Goal: Task Accomplishment & Management: Manage account settings

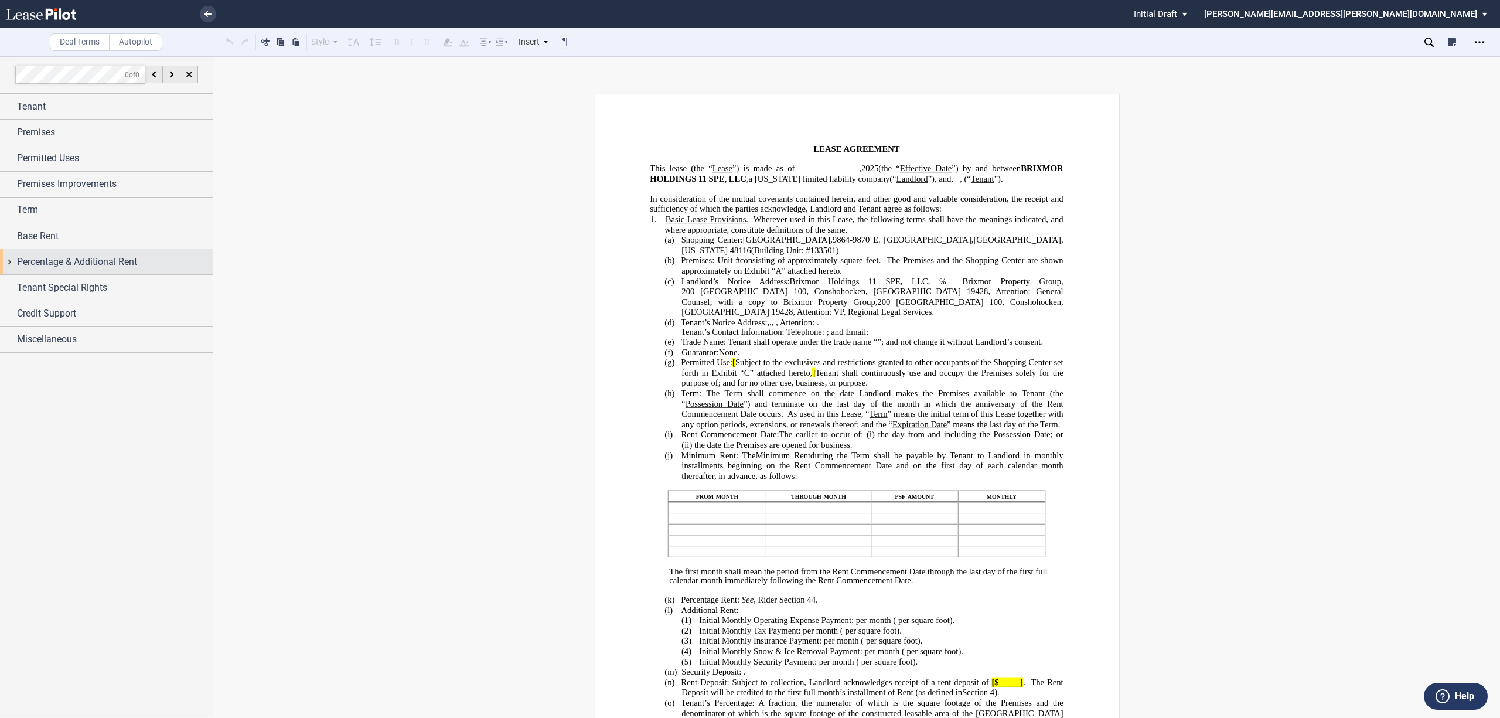
click at [9, 263] on div "Percentage & Additional Rent" at bounding box center [106, 261] width 213 height 25
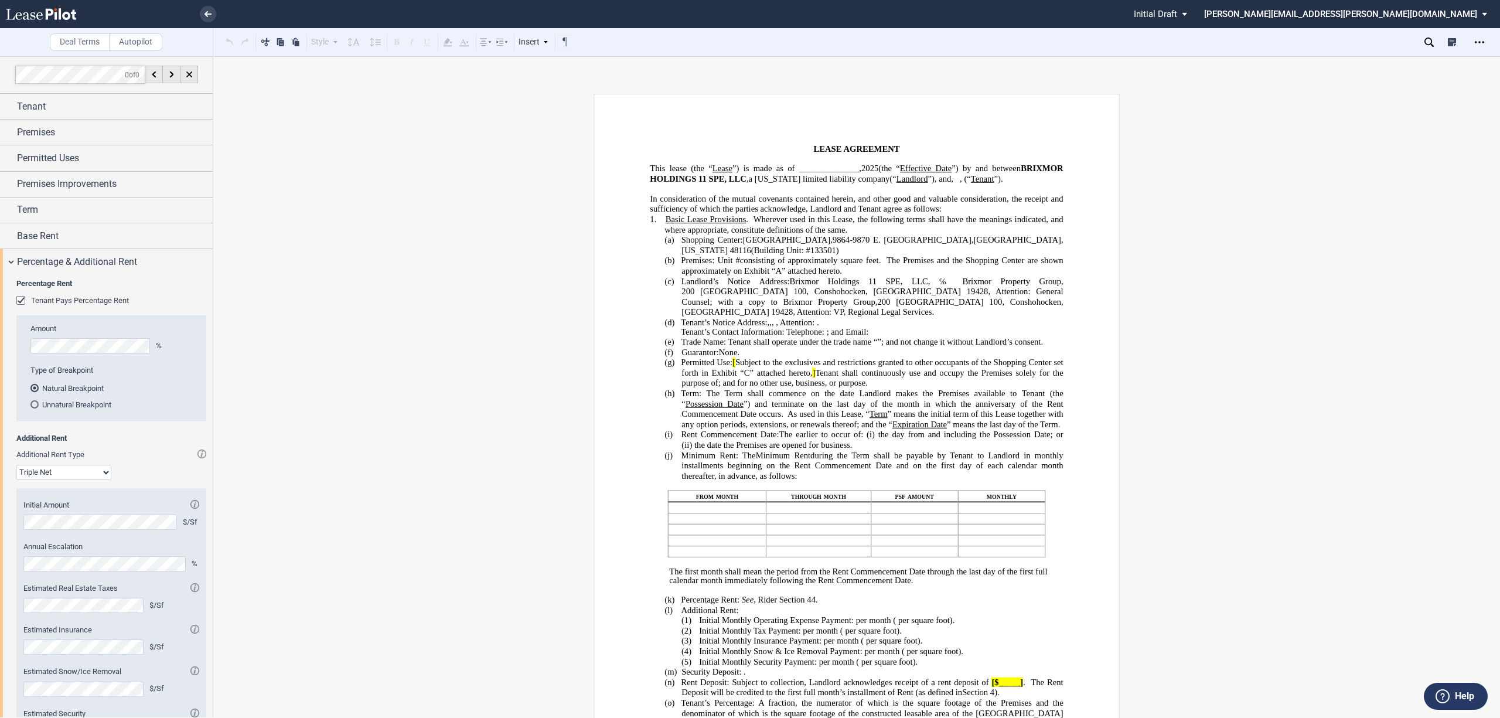
click at [20, 305] on div "Tenant Pays Percentage Rent" at bounding box center [22, 302] width 12 height 12
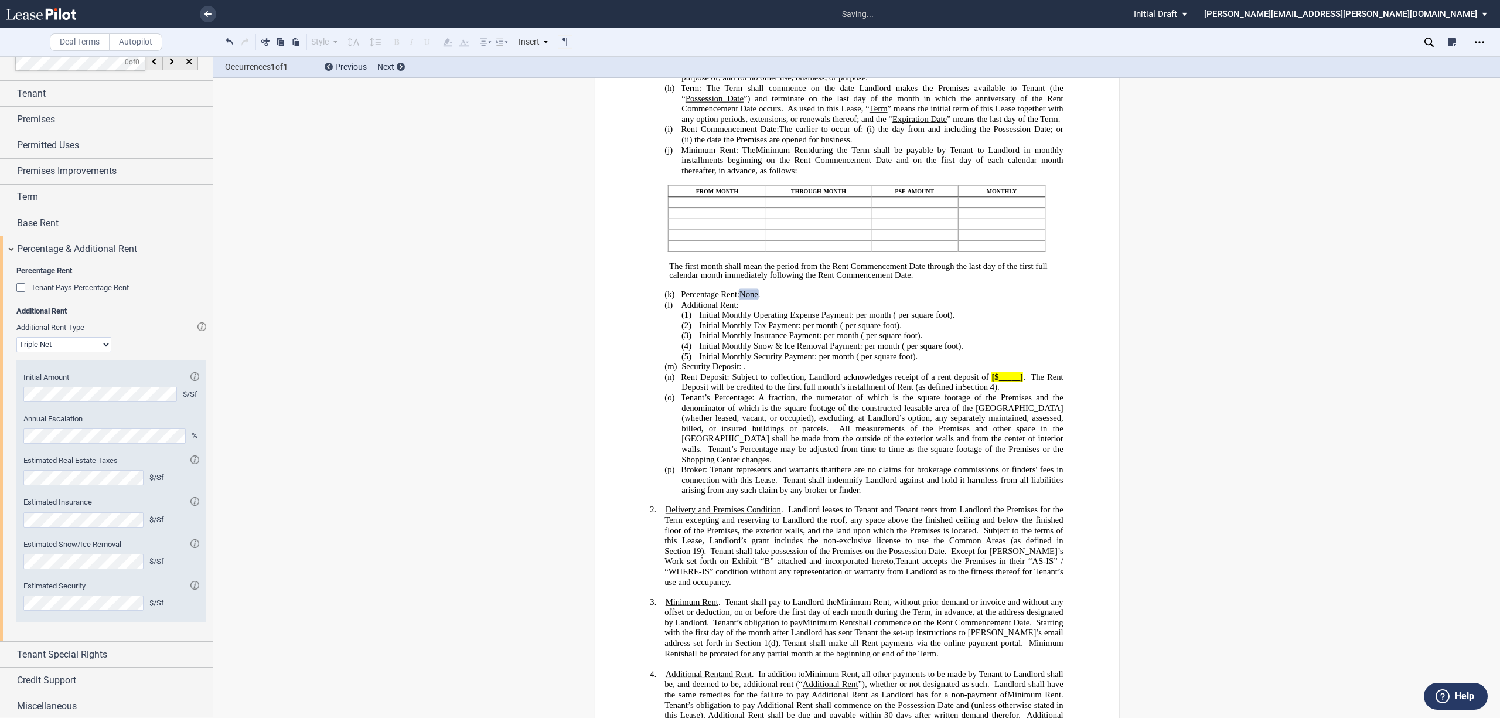
scroll to position [17, 0]
click at [9, 142] on div "Permitted Uses" at bounding box center [106, 142] width 213 height 25
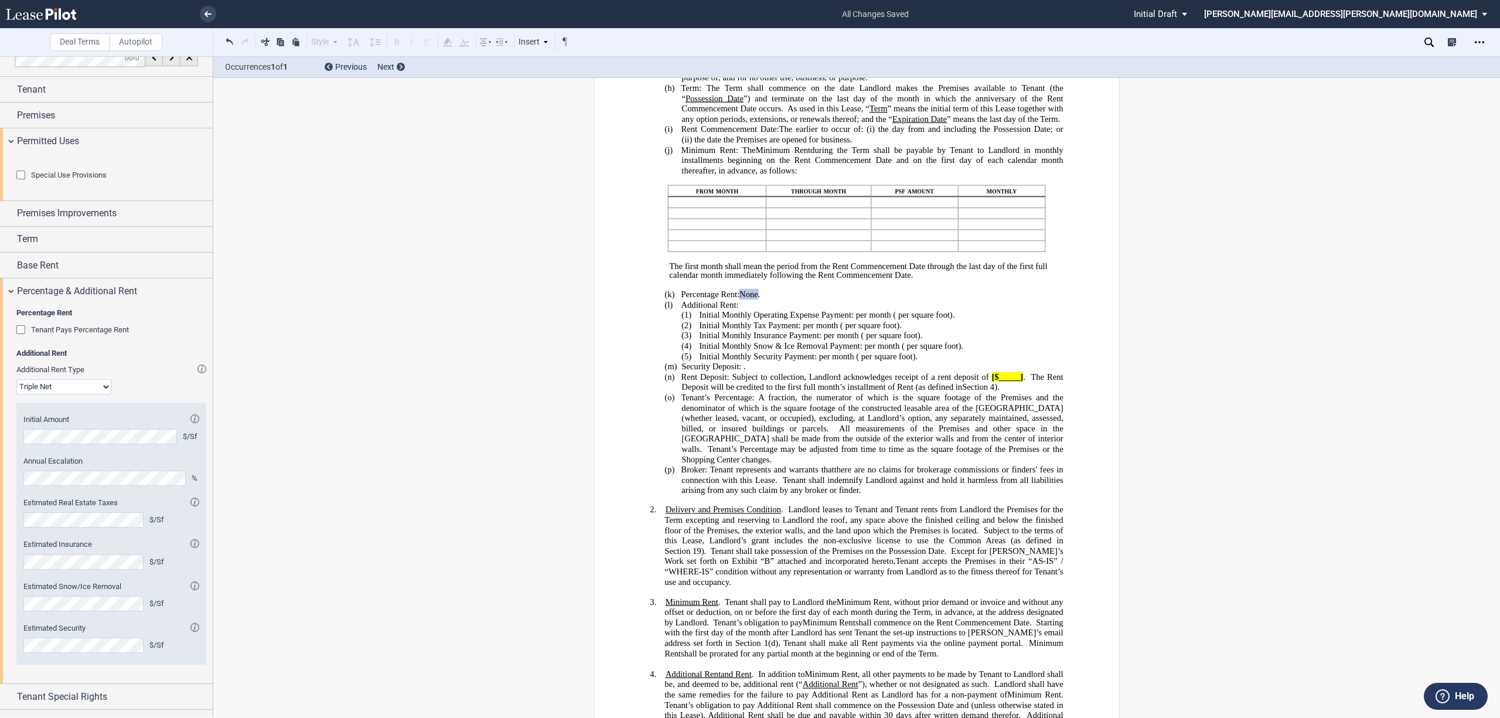
click at [18, 182] on div "Special Use Provisions" at bounding box center [22, 177] width 12 height 12
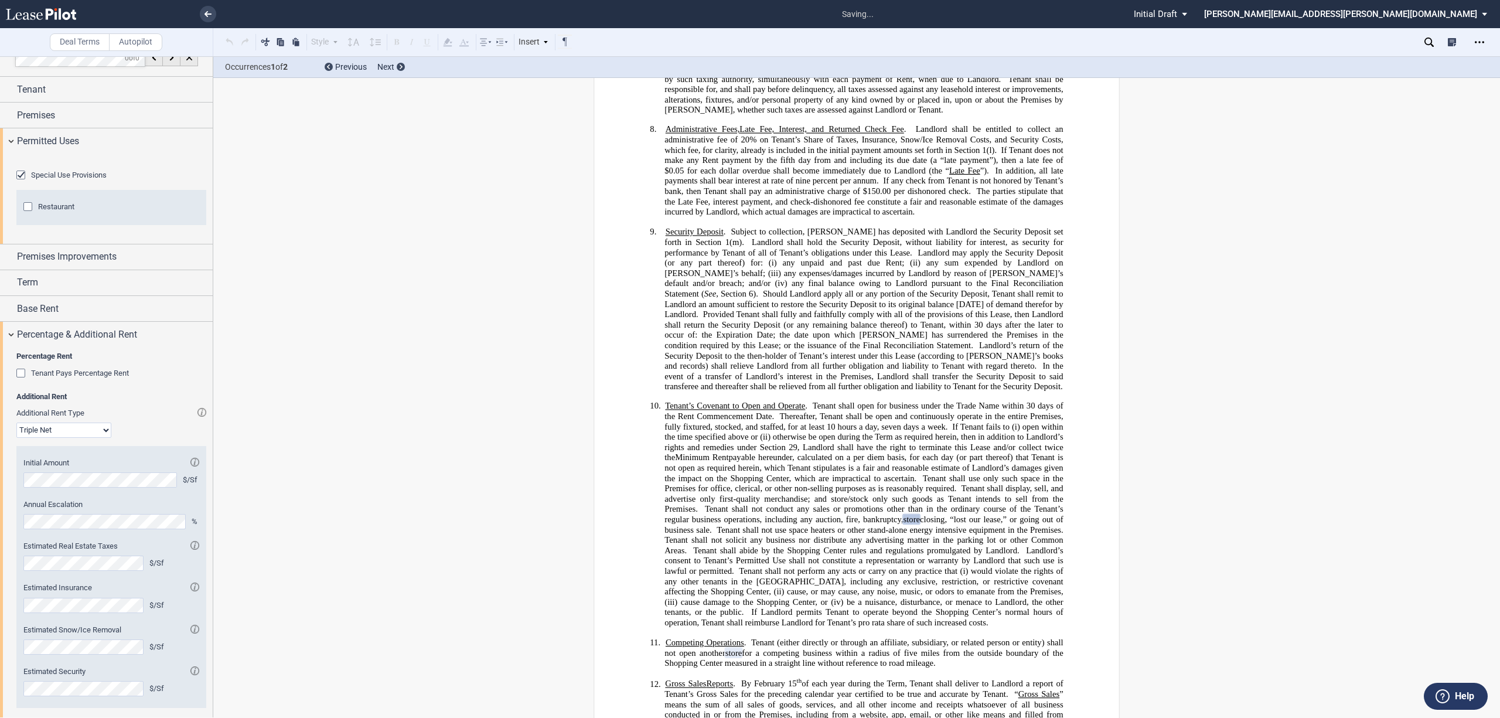
scroll to position [1679, 0]
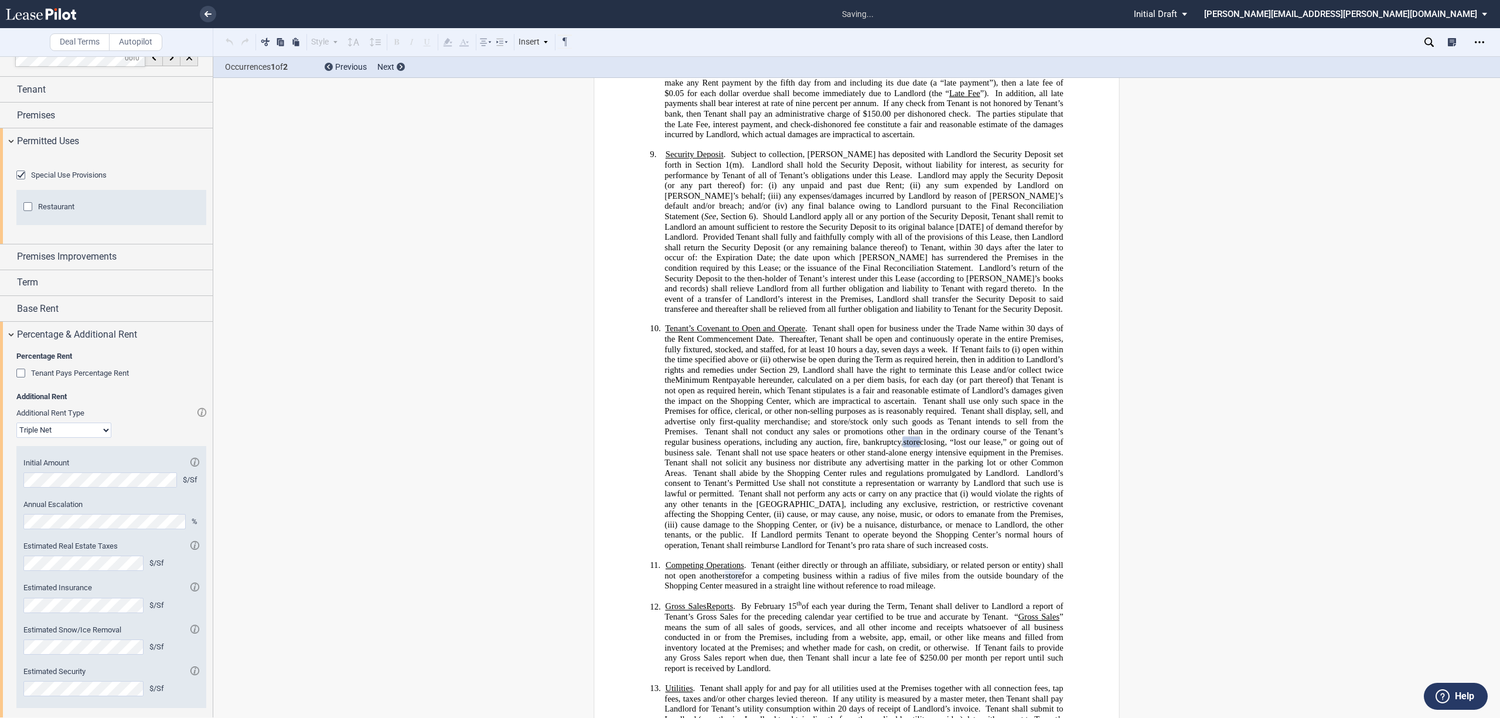
click at [29, 214] on div "Restaurant" at bounding box center [29, 208] width 12 height 12
click at [10, 295] on div "Term" at bounding box center [106, 282] width 213 height 25
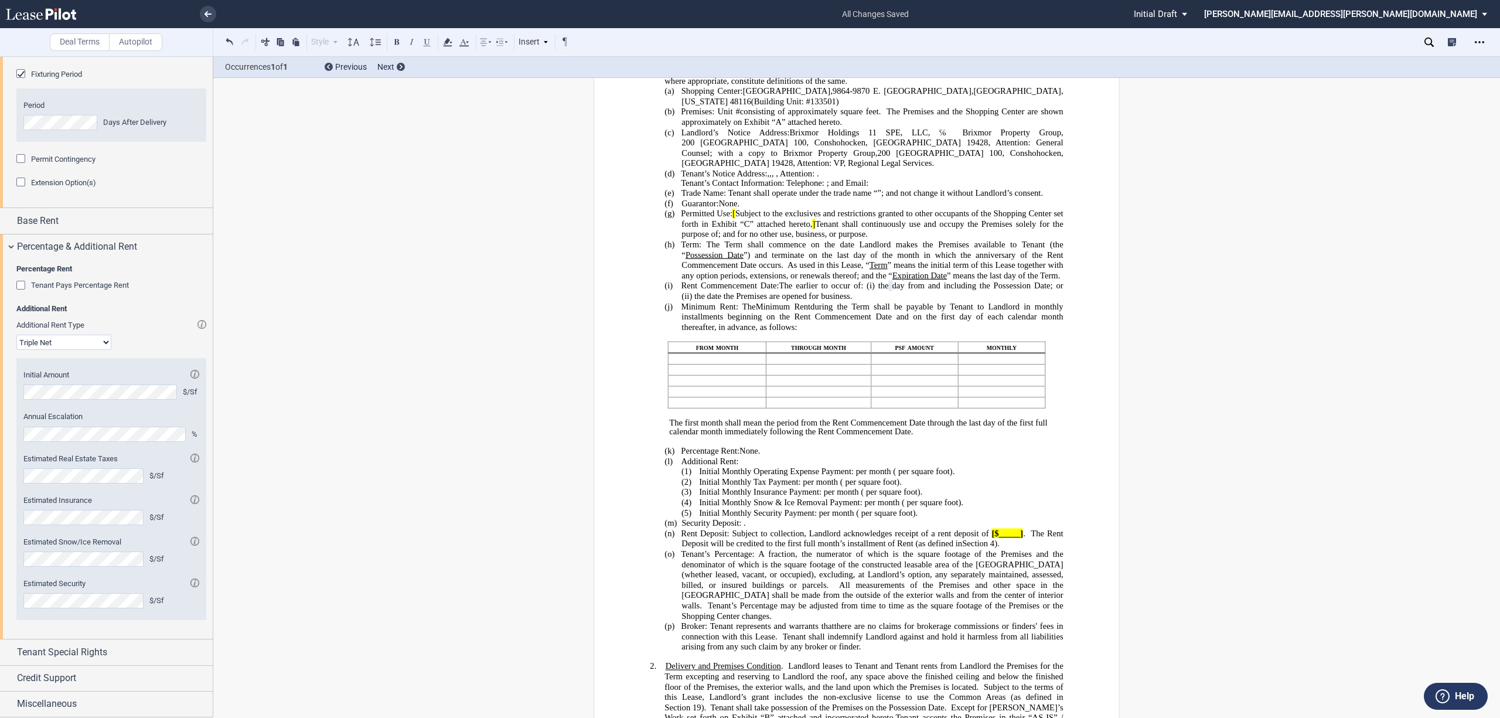
scroll to position [383, 0]
click at [14, 657] on div "Tenant Special Rights" at bounding box center [106, 651] width 213 height 25
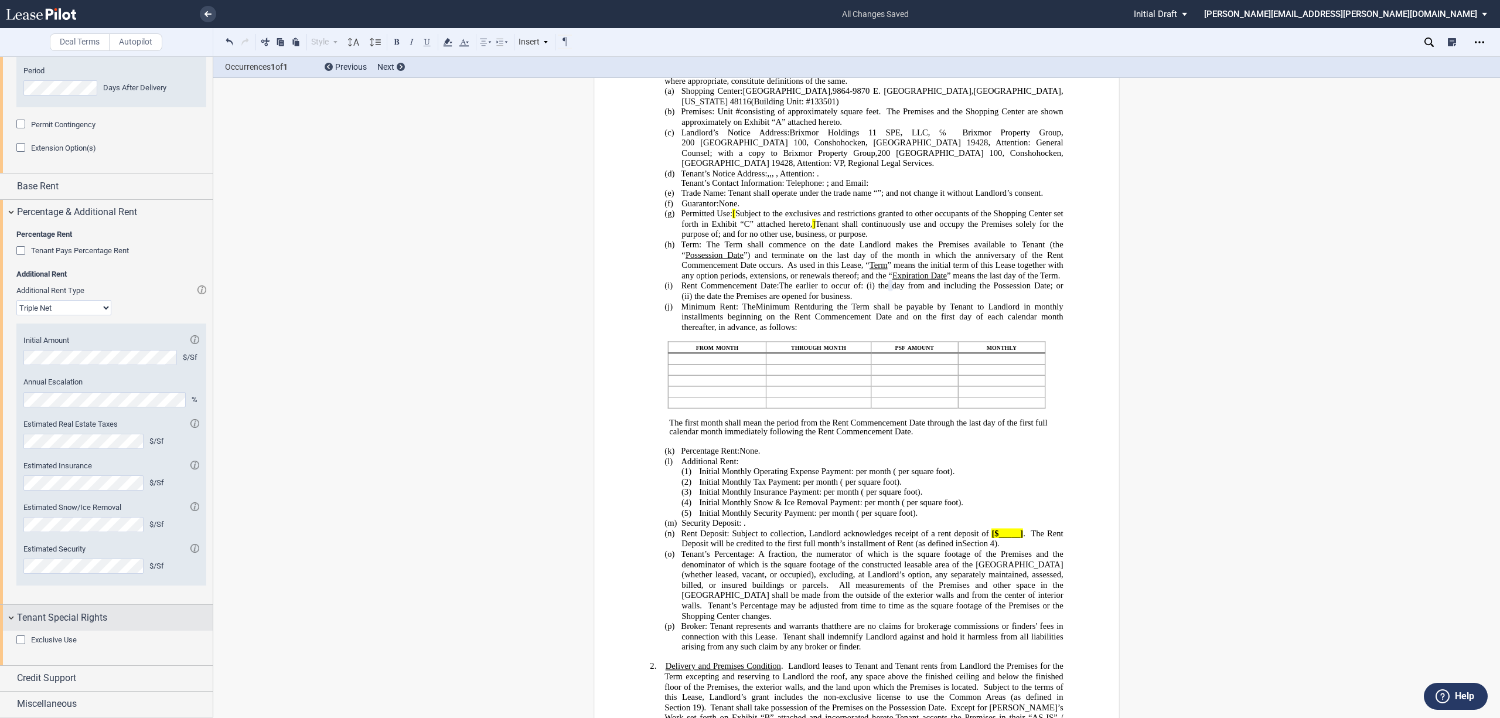
scroll to position [417, 0]
click at [9, 676] on div "Credit Support" at bounding box center [106, 678] width 213 height 25
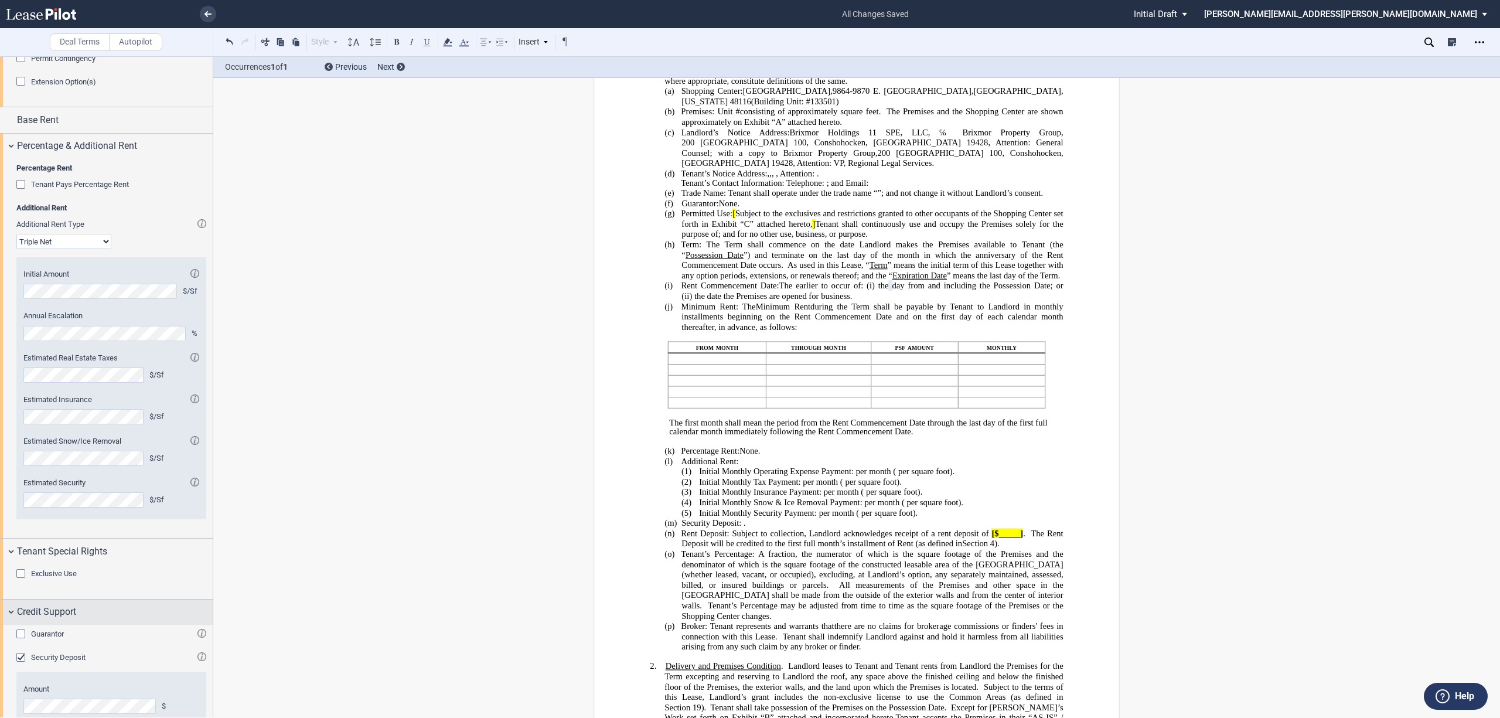
click at [9, 625] on div "Credit Support" at bounding box center [106, 612] width 213 height 25
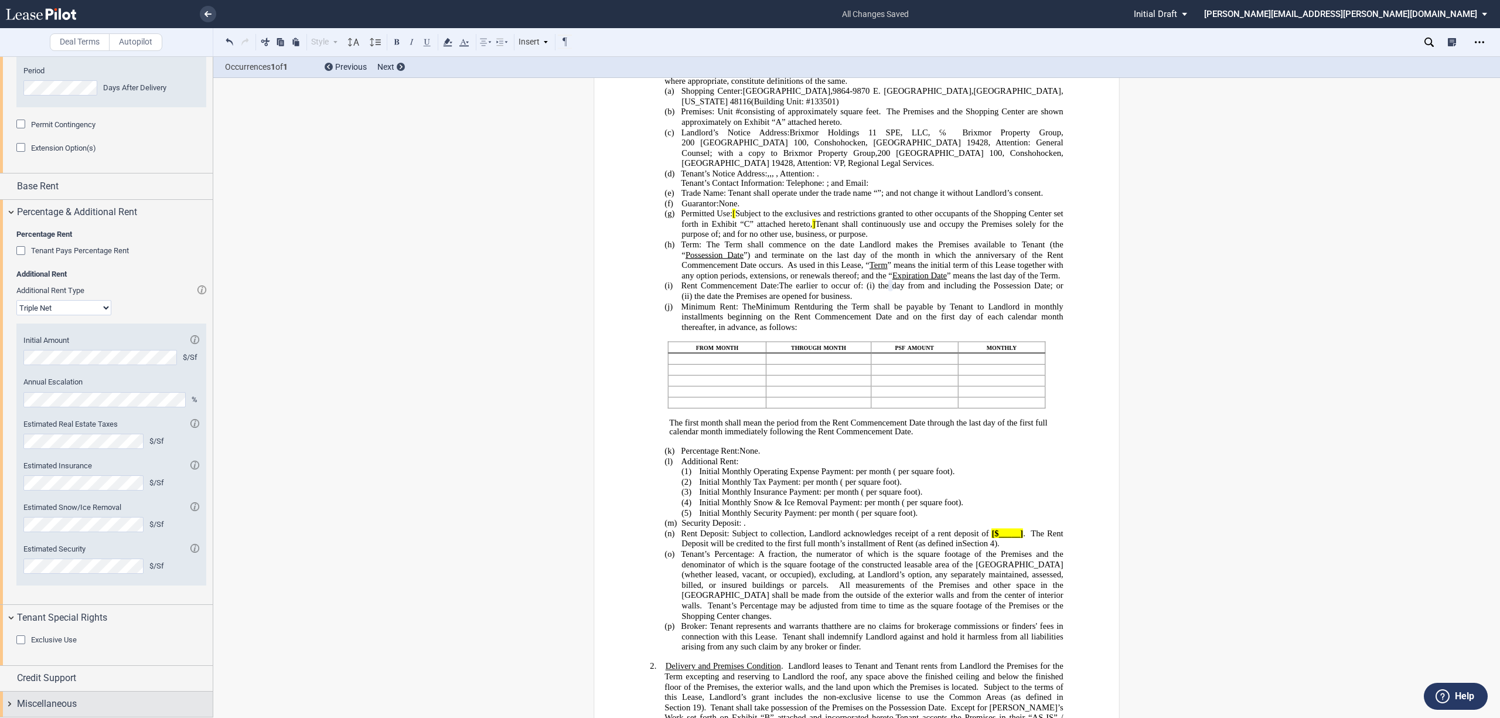
click at [12, 702] on div "Miscellaneous" at bounding box center [106, 704] width 213 height 25
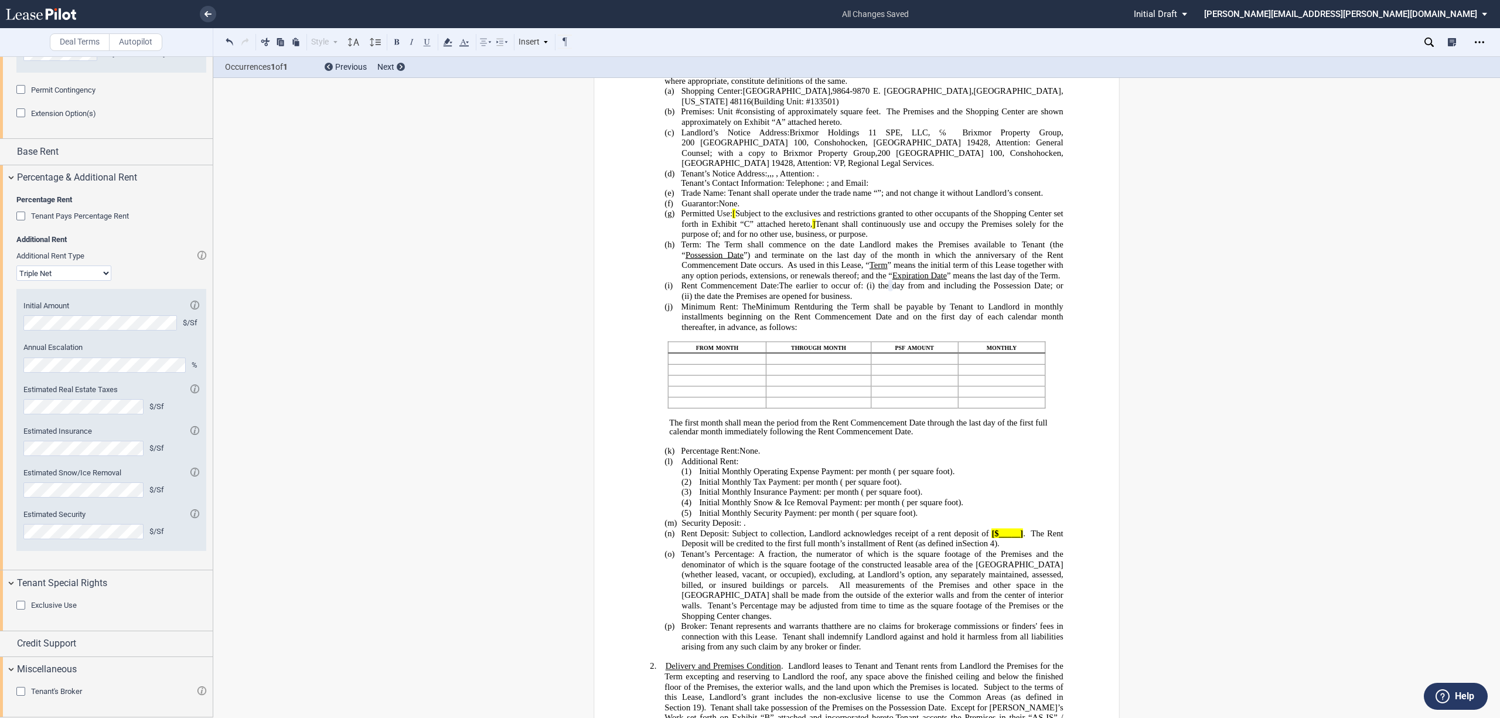
scroll to position [0, 0]
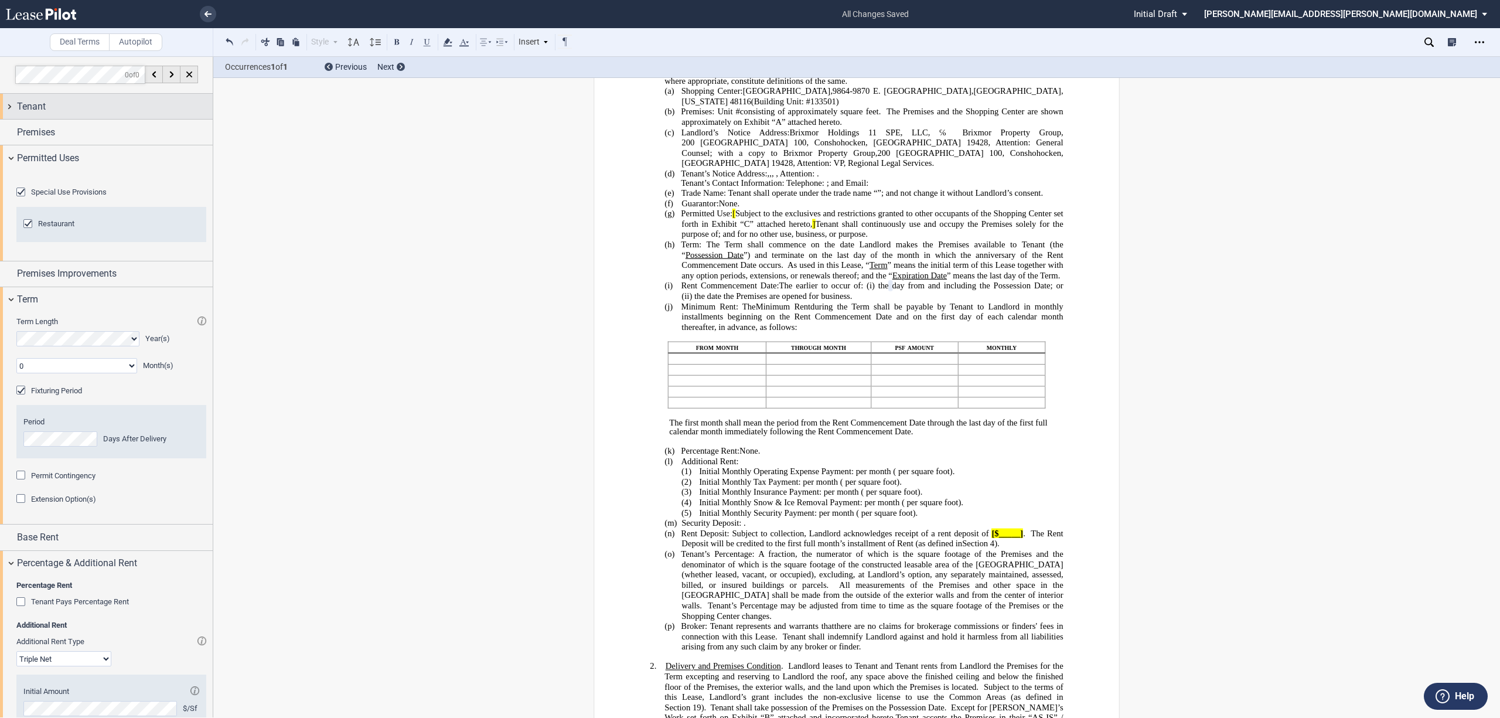
click at [9, 104] on div "Tenant" at bounding box center [106, 106] width 213 height 25
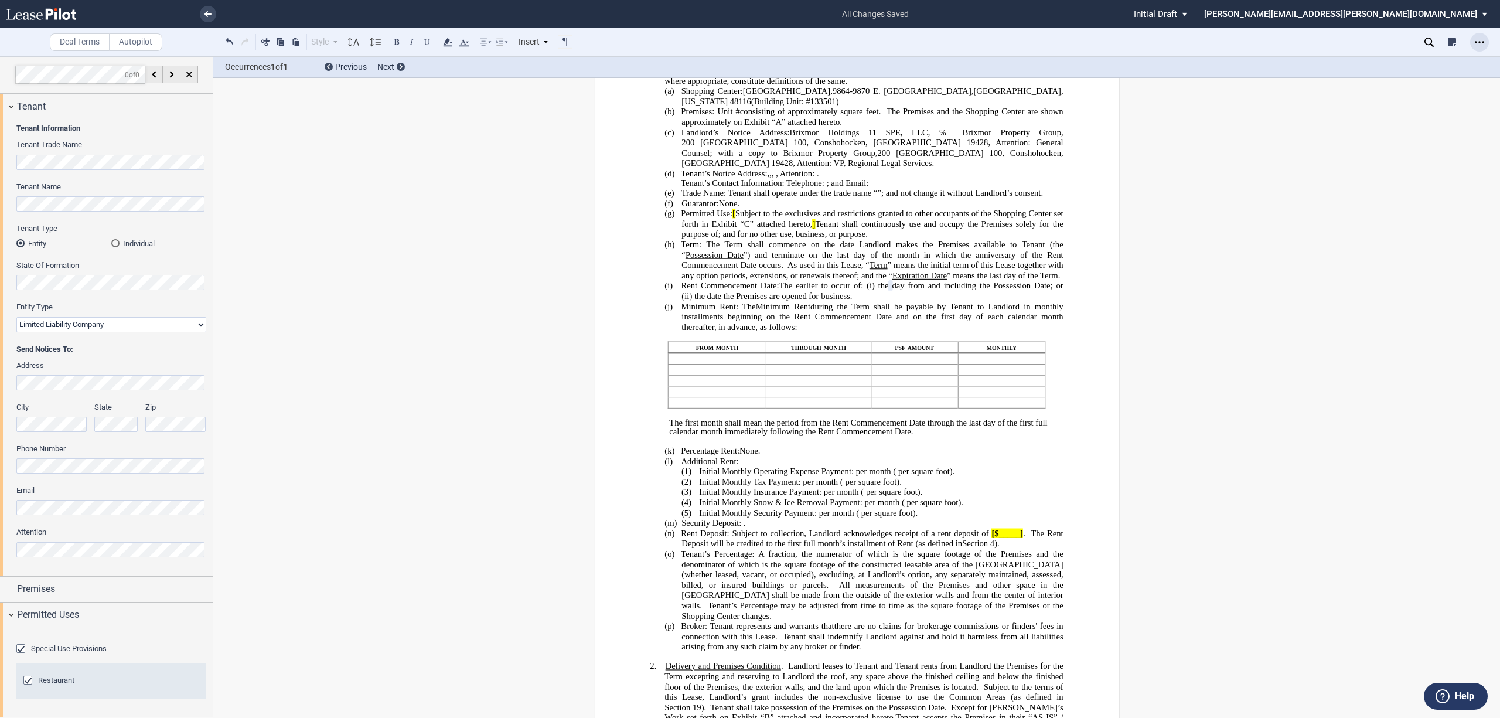
click at [1473, 36] on div "Open Lease options menu" at bounding box center [1479, 42] width 19 height 19
drag, startPoint x: 1372, startPoint y: 62, endPoint x: 1387, endPoint y: 62, distance: 14.7
click at [1373, 63] on div "Download" at bounding box center [1411, 63] width 143 height 10
drag, startPoint x: 1478, startPoint y: 40, endPoint x: 1482, endPoint y: 47, distance: 8.7
click at [1478, 41] on icon "Open Lease options menu" at bounding box center [1479, 42] width 9 height 9
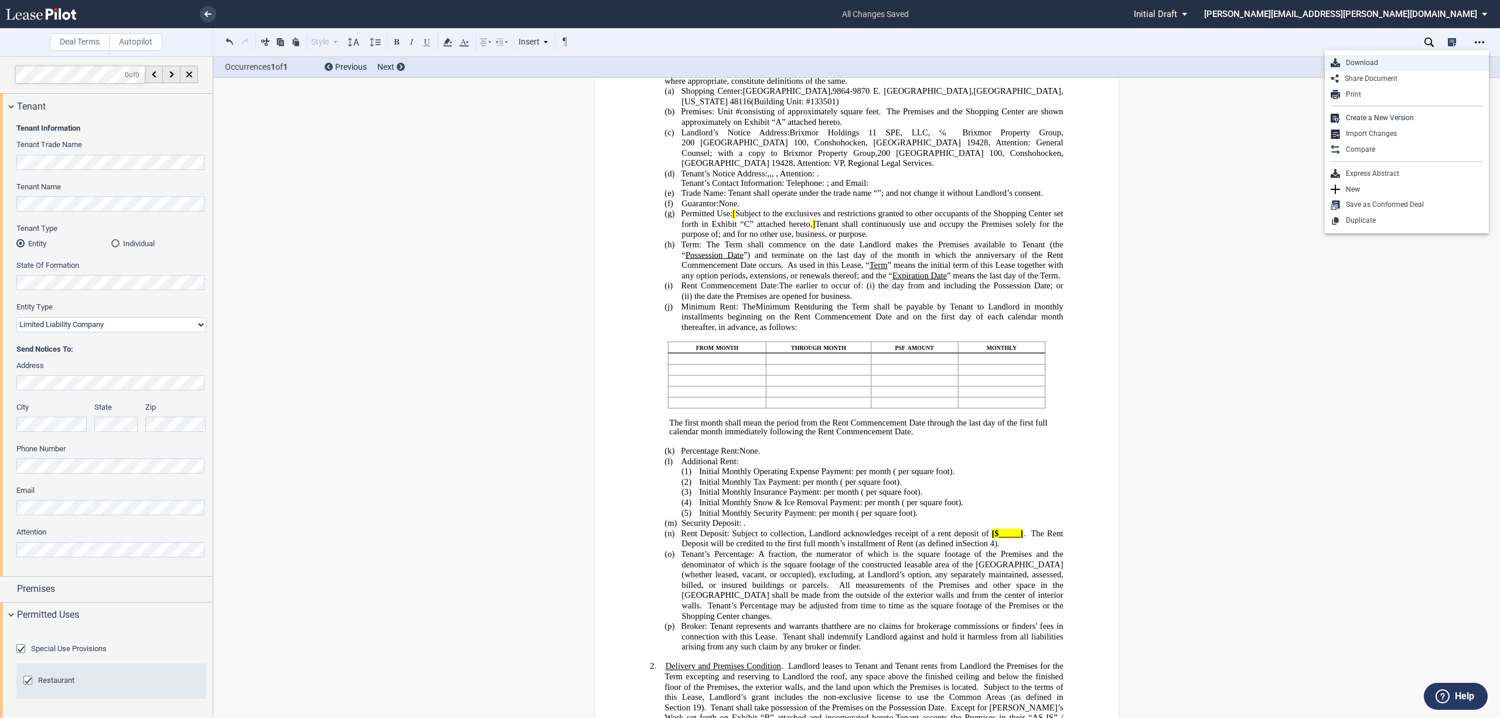
click at [1362, 64] on div "Download" at bounding box center [1411, 63] width 143 height 10
